Goal: Register for event/course

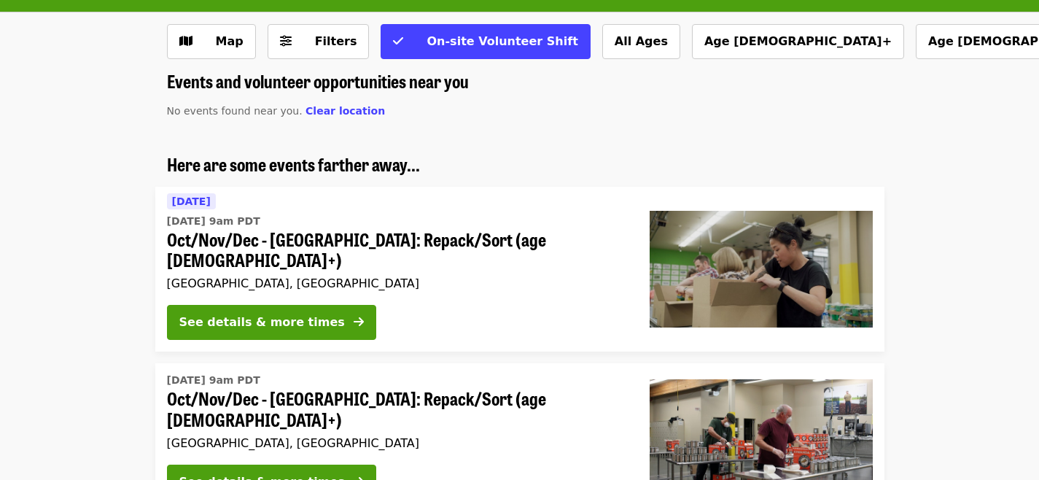
scroll to position [63, 0]
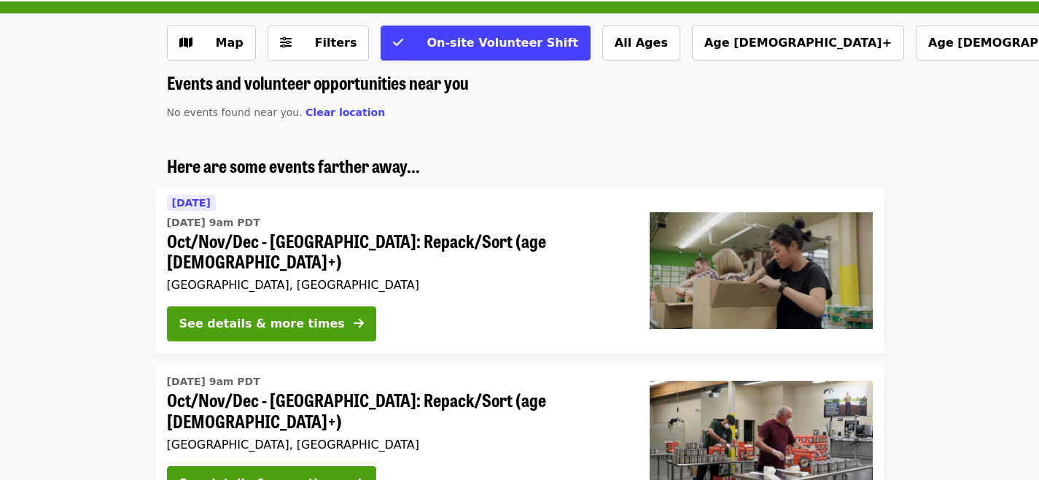
click at [201, 244] on span "Oct/Nov/Dec - [GEOGRAPHIC_DATA]: Repack/Sort (age [DEMOGRAPHIC_DATA]+)" at bounding box center [396, 251] width 459 height 42
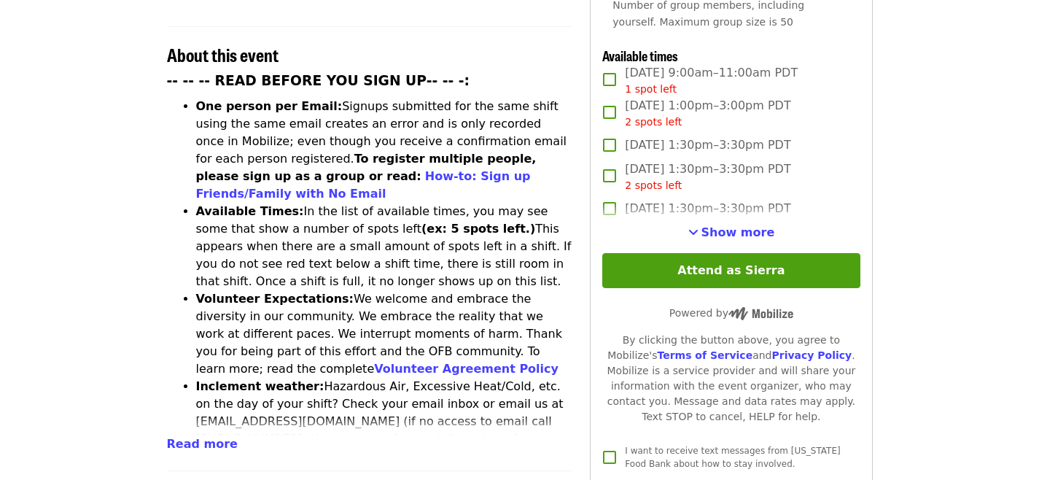
scroll to position [569, 0]
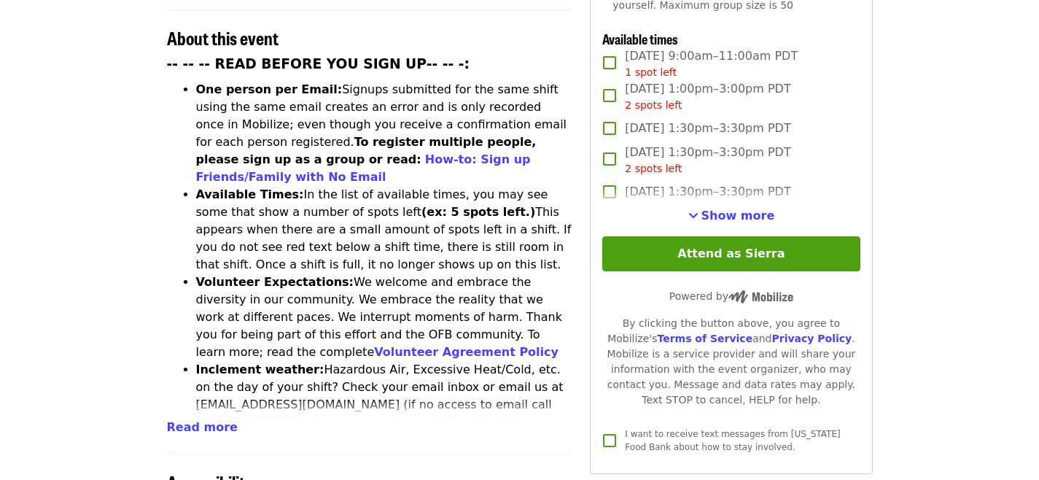
click at [702, 202] on label "[DATE] 1:30pm–3:30pm PDT" at bounding box center [721, 191] width 254 height 31
click at [692, 188] on span "[DATE] 1:30pm–3:30pm PDT" at bounding box center [708, 191] width 166 height 17
click at [697, 209] on span "See more timeslots" at bounding box center [693, 215] width 10 height 12
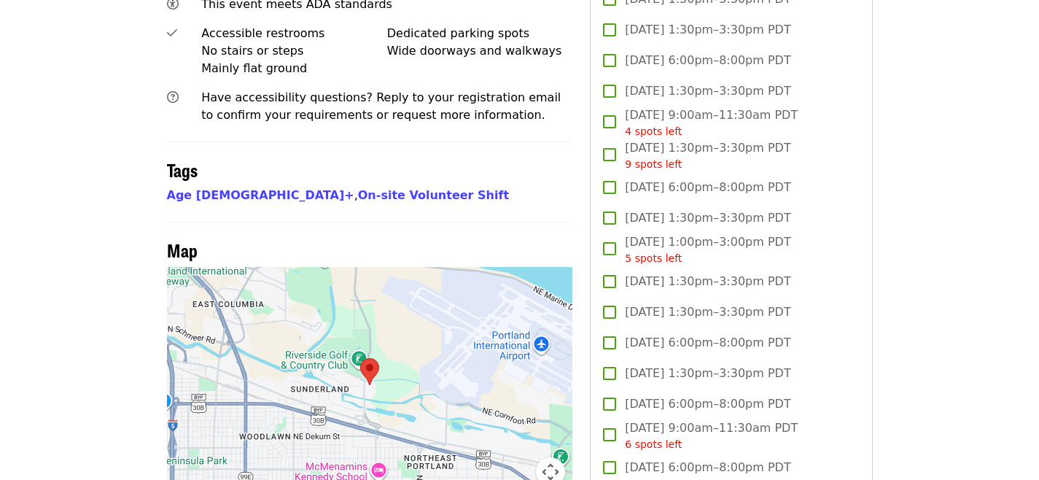
scroll to position [1073, 0]
click at [684, 241] on span "[DATE] 1:00pm–3:00pm PDT 5 spots left" at bounding box center [708, 249] width 166 height 33
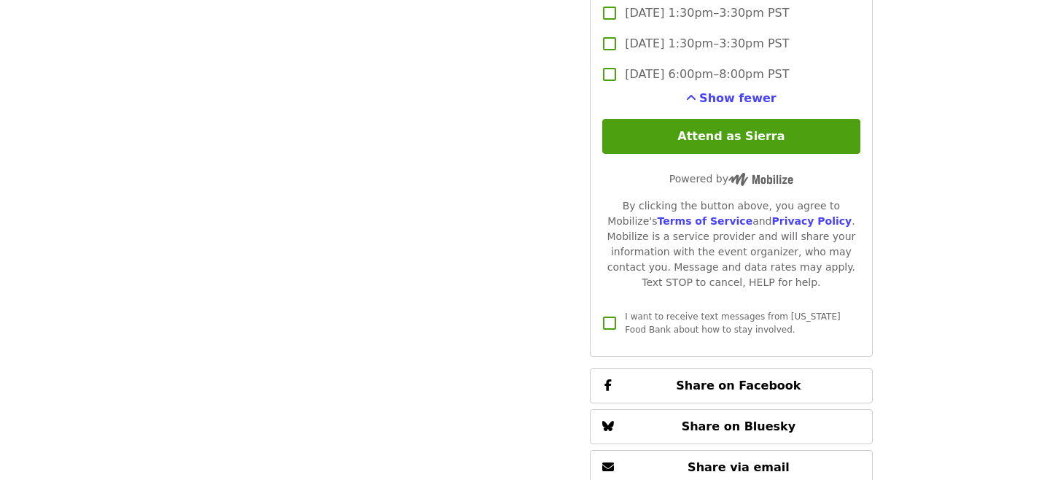
scroll to position [3292, 0]
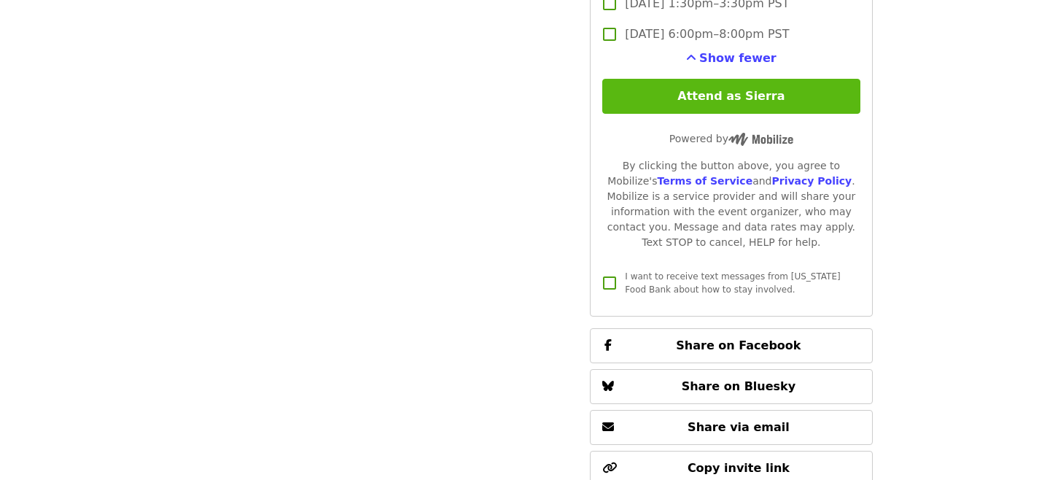
click at [698, 98] on button "Attend as Sierra" at bounding box center [730, 96] width 257 height 35
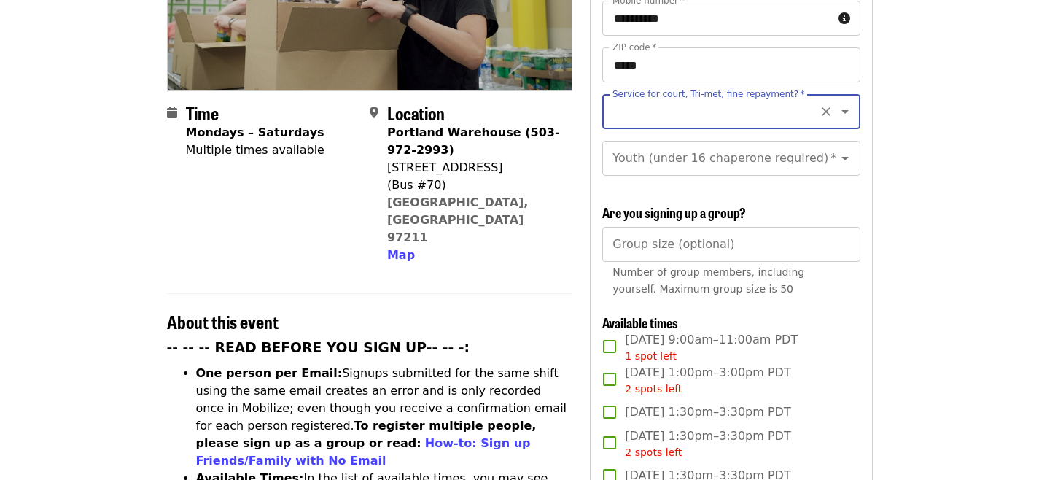
scroll to position [214, 0]
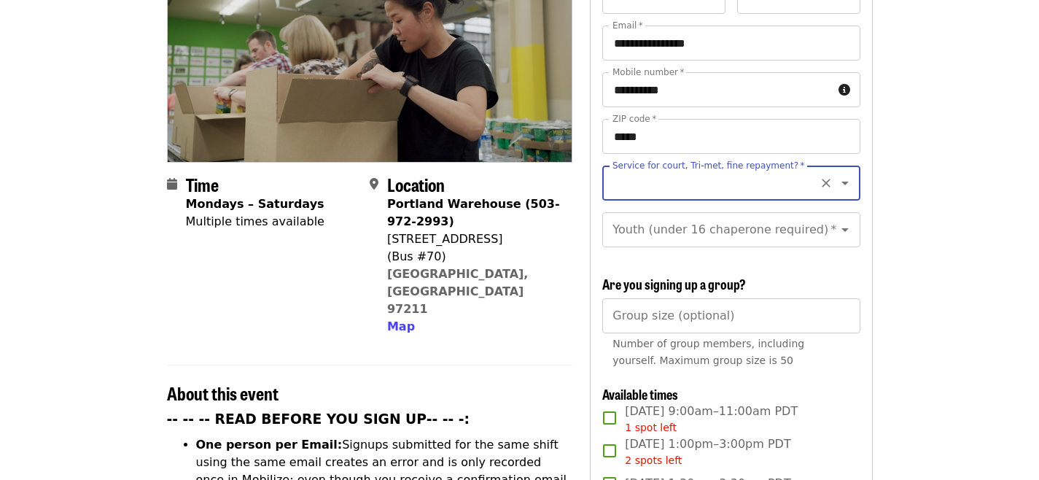
click at [836, 174] on icon "Open" at bounding box center [844, 182] width 17 height 17
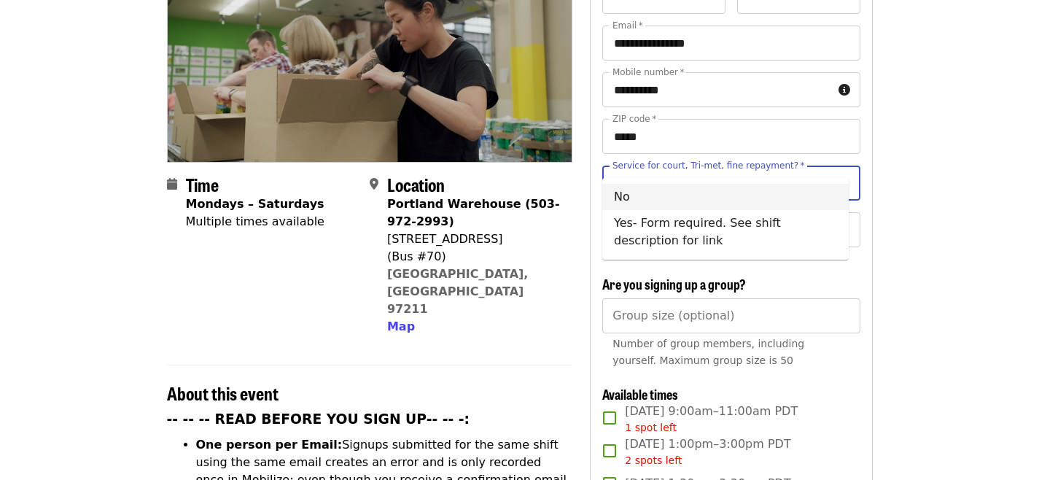
click at [631, 203] on li "No" at bounding box center [725, 197] width 246 height 26
type input "**"
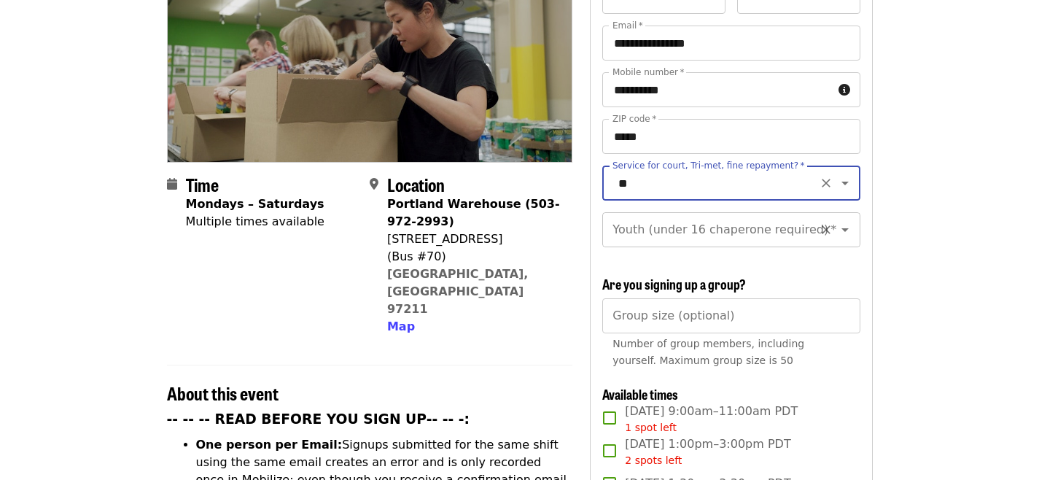
click at [671, 230] on div "Youth (under 16 chaperone required) *" at bounding box center [730, 229] width 257 height 35
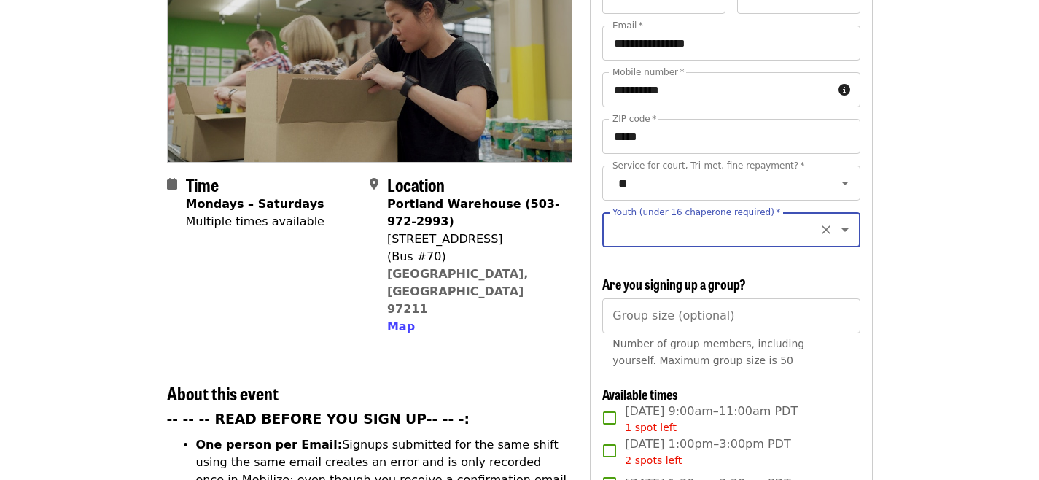
click at [664, 219] on input "Youth (under 16 chaperone required)   *" at bounding box center [713, 230] width 198 height 28
click at [664, 249] on li "16 and older" at bounding box center [725, 254] width 246 height 26
type input "**********"
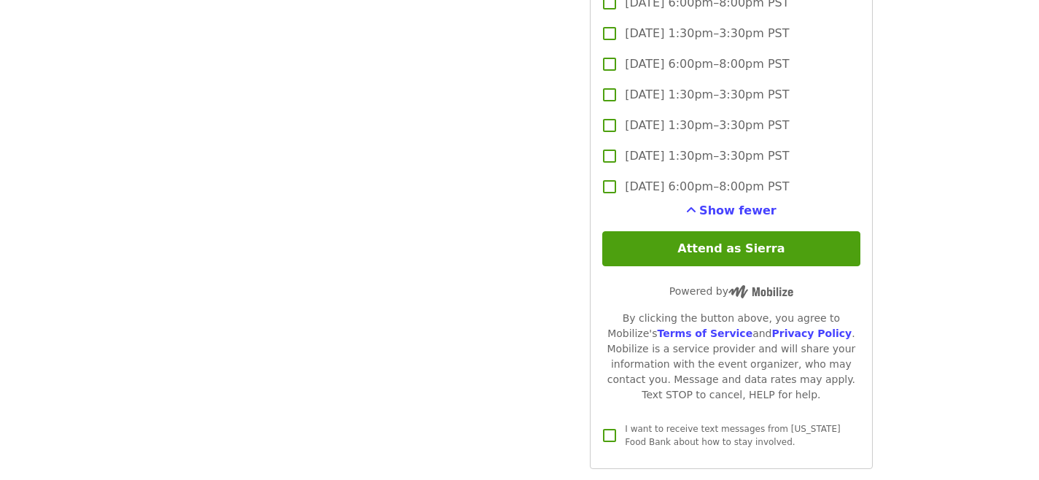
scroll to position [3140, 0]
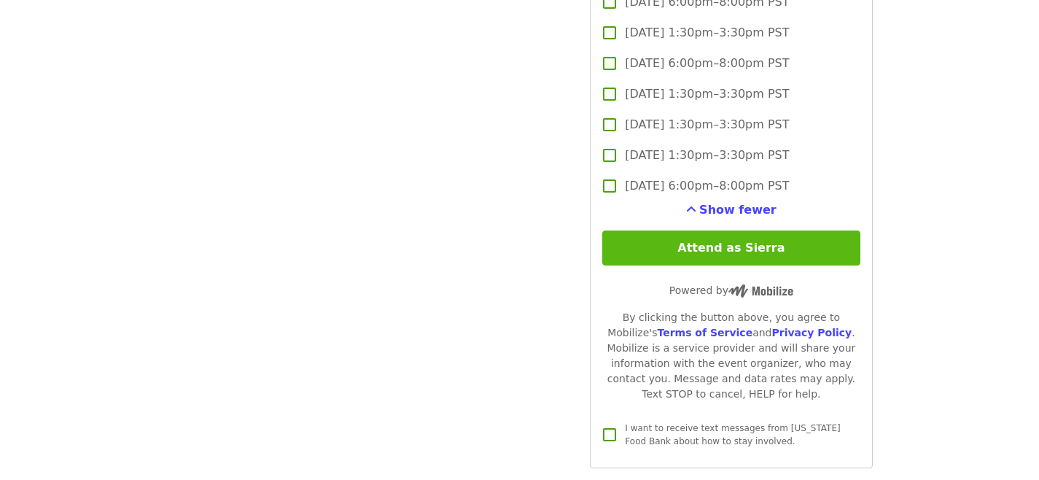
click at [664, 249] on button "Attend as Sierra" at bounding box center [730, 247] width 257 height 35
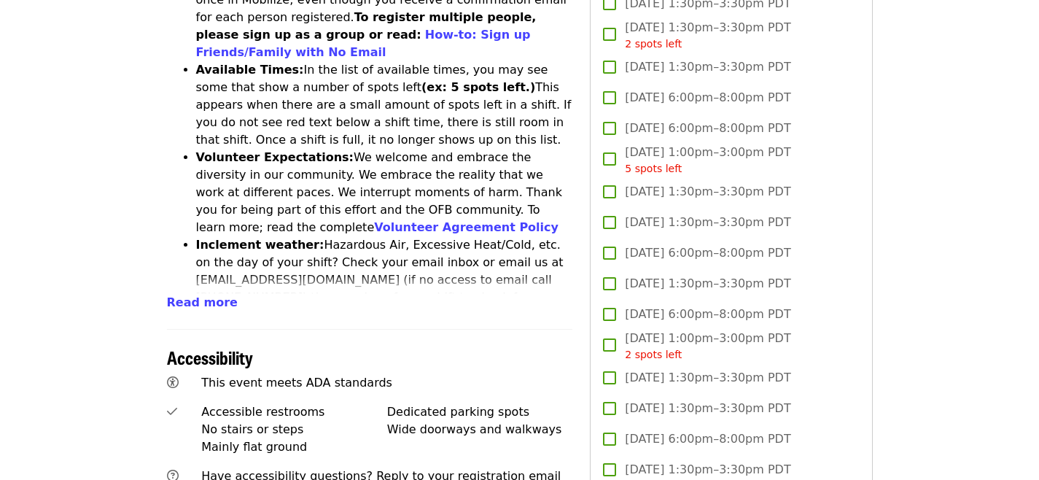
scroll to position [0, 0]
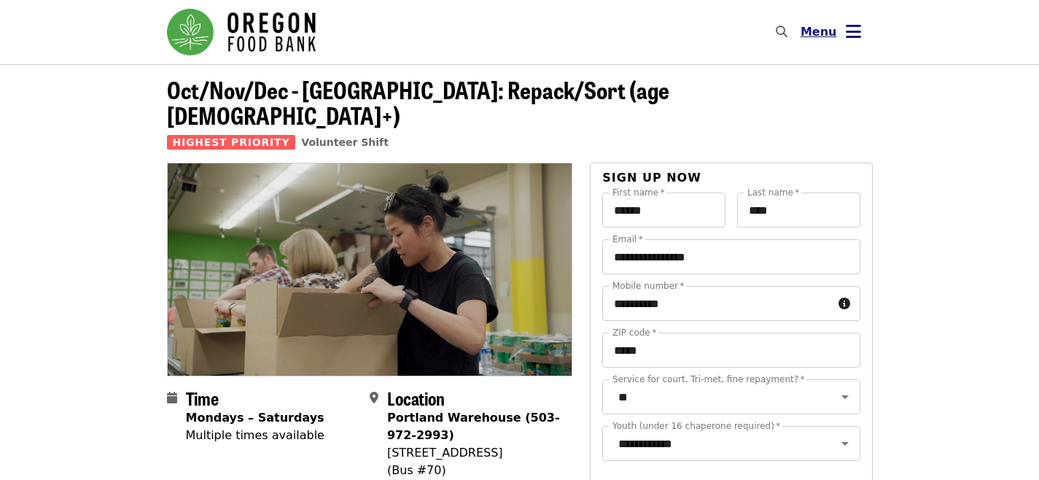
click at [844, 44] on button "Menu" at bounding box center [831, 32] width 84 height 35
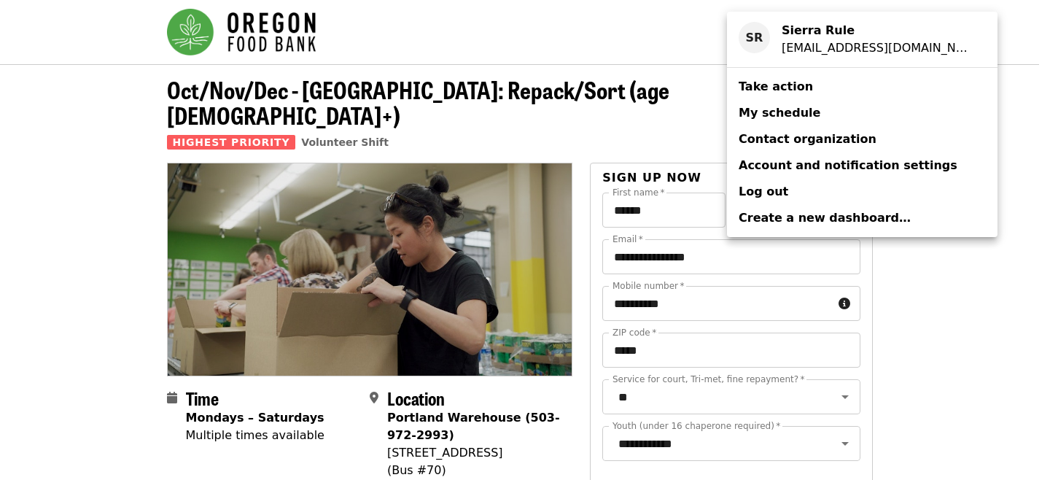
click at [790, 104] on span "My schedule" at bounding box center [780, 112] width 82 height 17
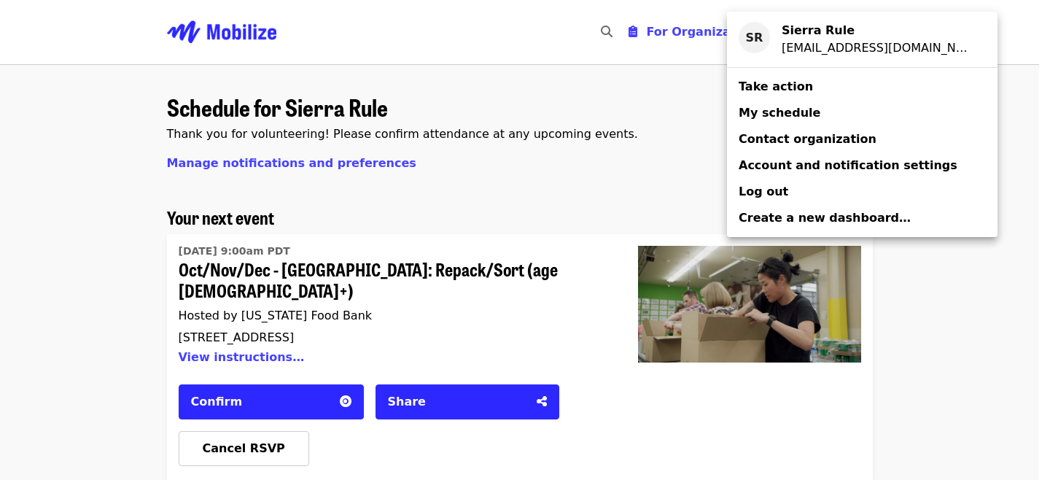
click at [222, 425] on div "Account menu" at bounding box center [525, 240] width 1050 height 480
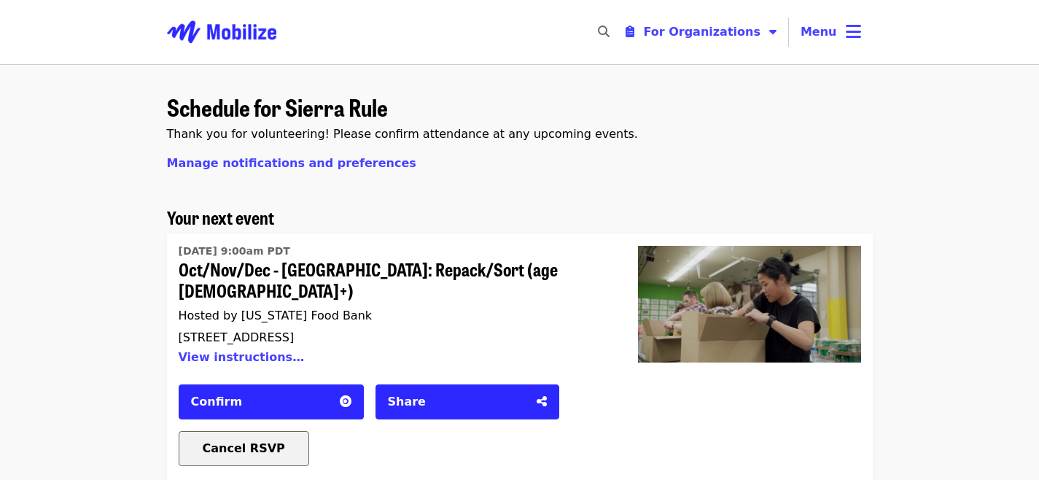
click at [253, 431] on button "Cancel RSVP" at bounding box center [244, 448] width 131 height 35
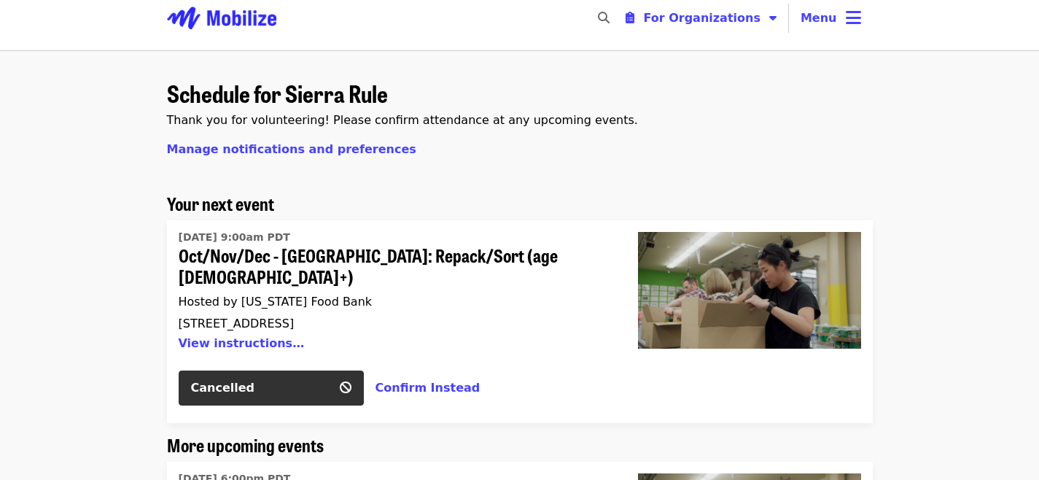
scroll to position [4, 0]
